Goal: Task Accomplishment & Management: Manage account settings

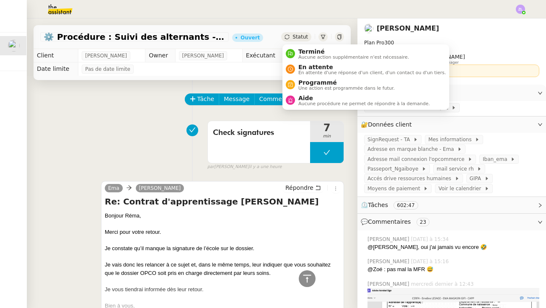
click at [298, 31] on div "⚙️ Procédure : Suivi des alternants - dynamique [PERSON_NAME]" at bounding box center [192, 37] width 317 height 24
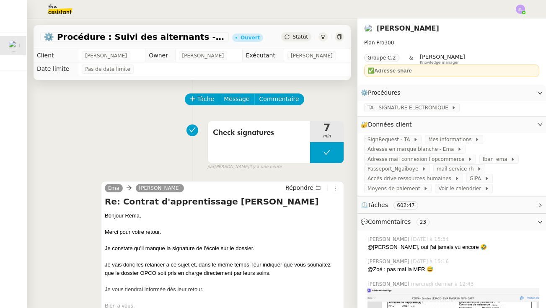
click at [299, 38] on span "Statut" at bounding box center [299, 37] width 15 height 6
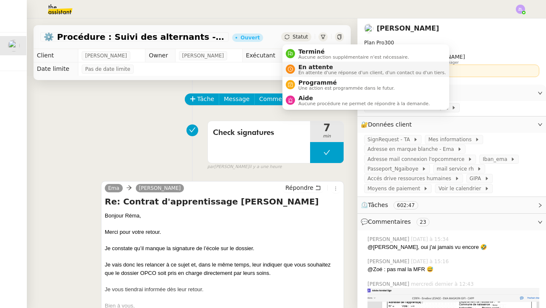
click at [301, 68] on span "En attente" at bounding box center [371, 67] width 147 height 7
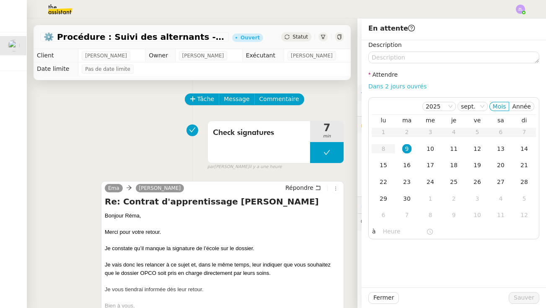
click at [385, 85] on link "Dans 2 jours ouvrés" at bounding box center [397, 86] width 58 height 7
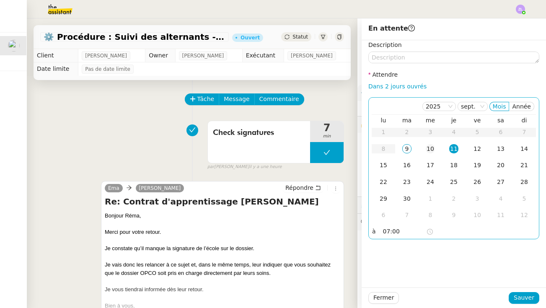
click at [431, 148] on div "10" at bounding box center [430, 148] width 9 height 9
click at [385, 230] on input "07:00" at bounding box center [404, 232] width 43 height 10
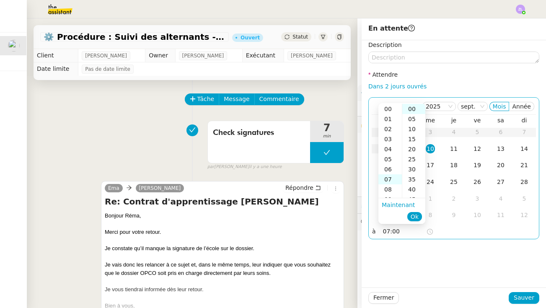
scroll to position [70, 0]
click at [390, 170] on div "13" at bounding box center [389, 169] width 23 height 10
type input "13:00"
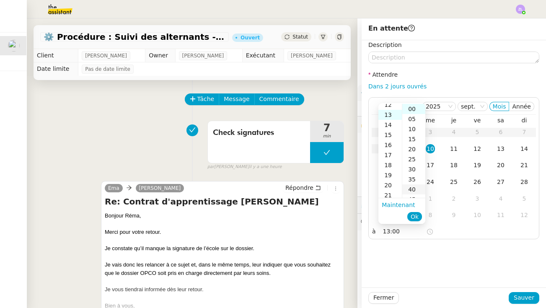
scroll to position [131, 0]
click at [414, 214] on span "Ok" at bounding box center [415, 216] width 8 height 8
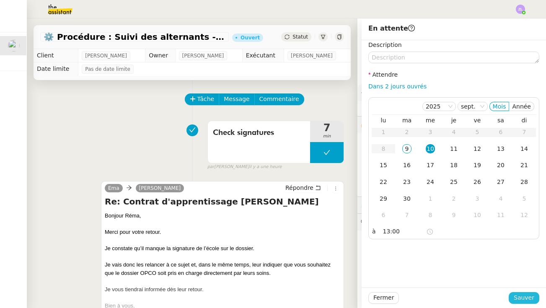
click at [531, 297] on span "Sauver" at bounding box center [524, 298] width 21 height 10
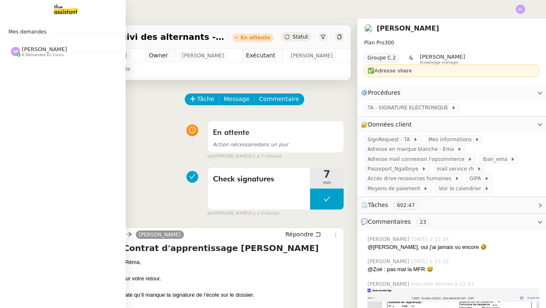
click at [44, 57] on div "[PERSON_NAME] 6 demandes en cours" at bounding box center [63, 48] width 126 height 24
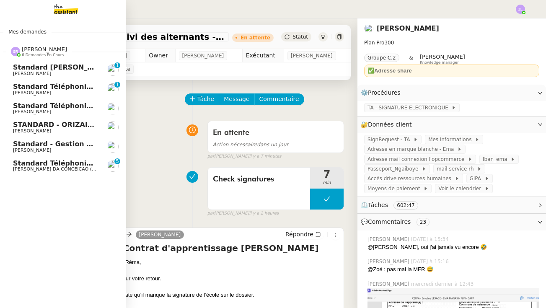
click at [56, 140] on span "Standard - Gestion des appels entrants - septembre 2025" at bounding box center [123, 144] width 220 height 8
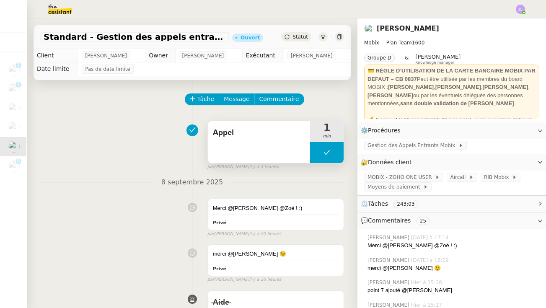
click at [317, 158] on button at bounding box center [327, 152] width 34 height 21
click at [317, 158] on div at bounding box center [318, 152] width 17 height 21
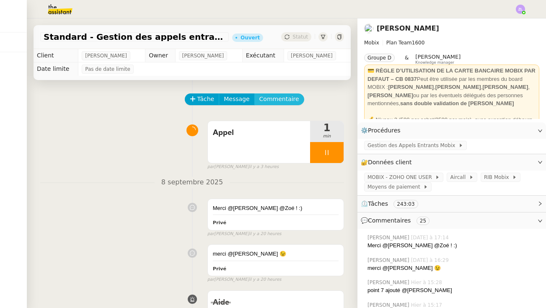
click at [279, 99] on span "Commentaire" at bounding box center [279, 99] width 40 height 10
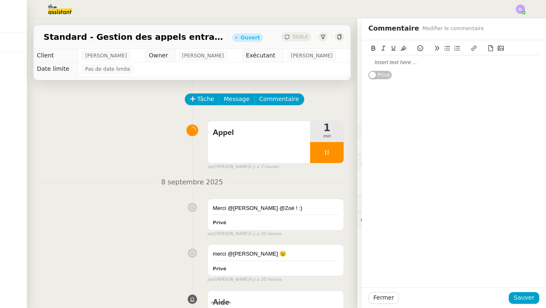
click at [394, 62] on div at bounding box center [453, 63] width 171 height 8
click at [524, 294] on span "Sauver" at bounding box center [524, 298] width 21 height 10
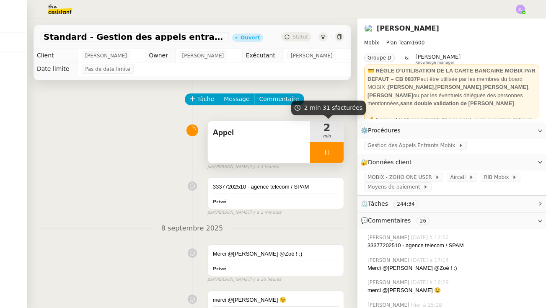
click at [321, 150] on div at bounding box center [327, 152] width 34 height 21
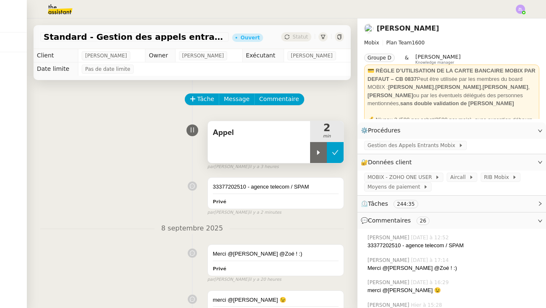
click at [335, 149] on icon at bounding box center [335, 152] width 7 height 7
